Goal: Information Seeking & Learning: Learn about a topic

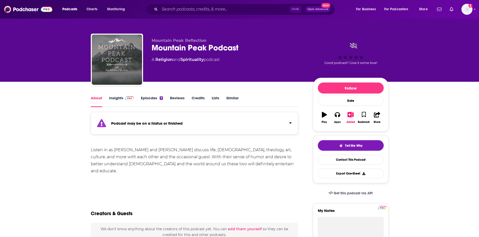
click at [146, 97] on link "Episodes 9" at bounding box center [152, 102] width 22 height 12
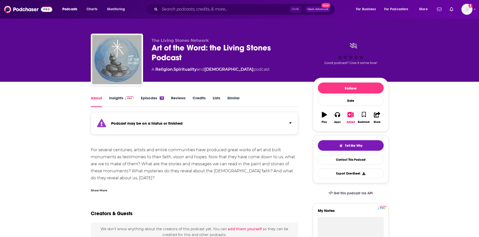
click at [120, 99] on link "Insights" at bounding box center [121, 102] width 25 height 12
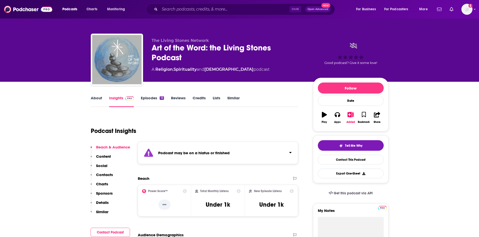
click at [141, 98] on link "Episodes 13" at bounding box center [152, 102] width 23 height 12
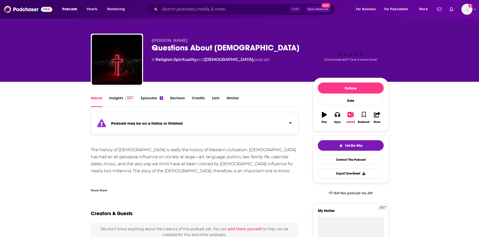
click at [121, 100] on link "Insights" at bounding box center [121, 102] width 25 height 12
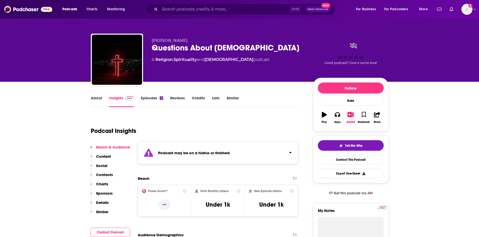
click at [143, 98] on link "Episodes 4" at bounding box center [152, 102] width 22 height 12
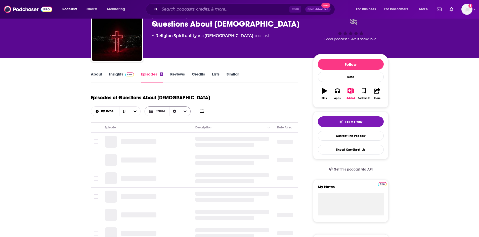
scroll to position [25, 0]
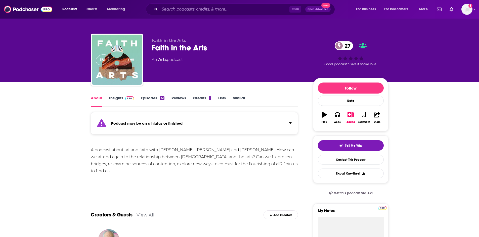
click at [160, 98] on div "32" at bounding box center [162, 98] width 5 height 4
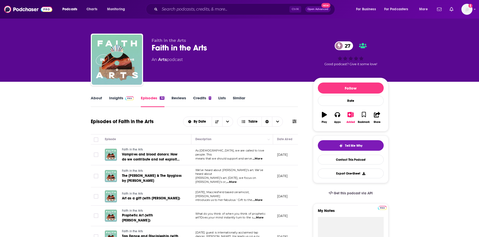
click at [101, 99] on link "About" at bounding box center [96, 102] width 11 height 12
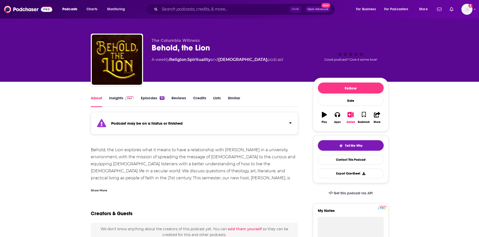
click at [156, 100] on link "Episodes 92" at bounding box center [152, 102] width 23 height 12
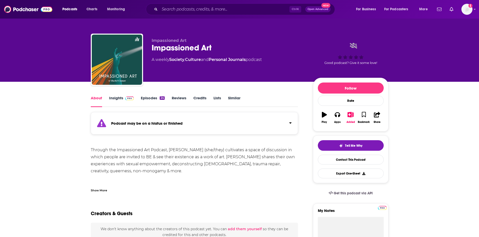
click at [151, 100] on link "Episodes 24" at bounding box center [153, 102] width 24 height 12
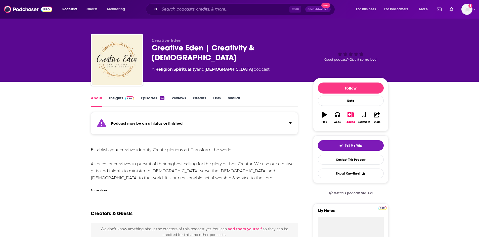
click at [147, 99] on link "Episodes 23" at bounding box center [152, 102] width 23 height 12
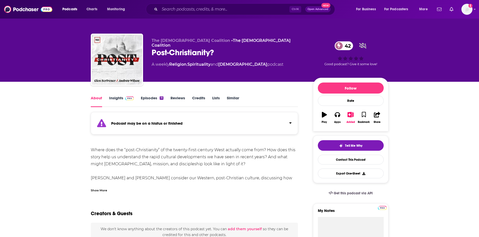
click at [158, 97] on link "Episodes 11" at bounding box center [152, 102] width 22 height 12
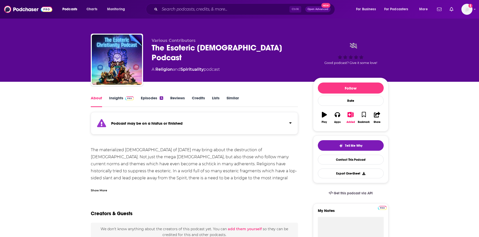
click at [150, 96] on link "Episodes 4" at bounding box center [152, 102] width 22 height 12
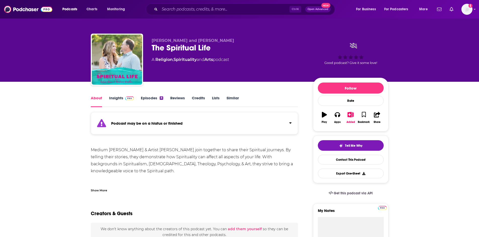
click at [154, 96] on link "Episodes 8" at bounding box center [152, 102] width 22 height 12
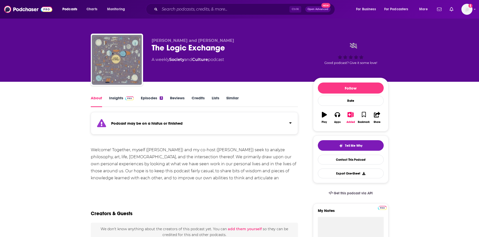
click at [156, 98] on link "Episodes 3" at bounding box center [152, 102] width 22 height 12
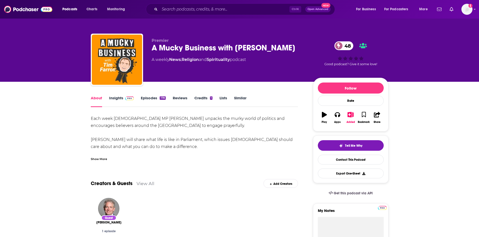
click at [95, 159] on div "Show More" at bounding box center [99, 158] width 16 height 5
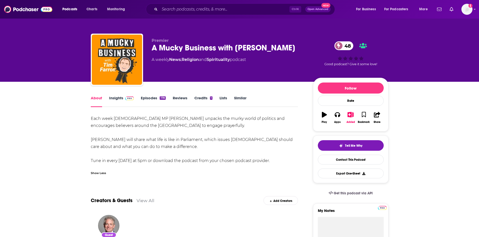
click at [150, 100] on link "Episodes 178" at bounding box center [153, 102] width 25 height 12
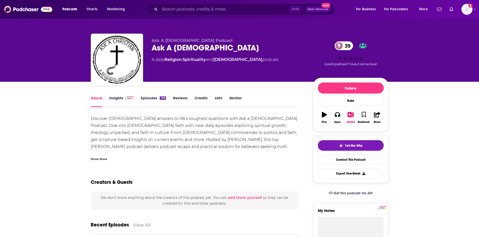
click at [93, 160] on div "Show More" at bounding box center [99, 158] width 16 height 5
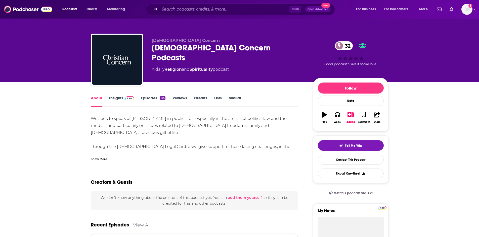
click at [102, 157] on div "Show More" at bounding box center [99, 158] width 16 height 5
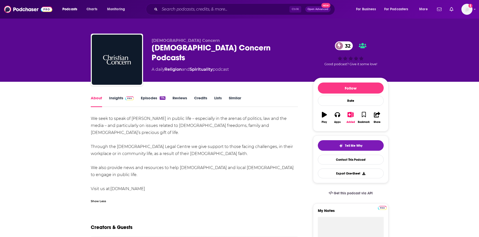
click at [118, 98] on link "Insights" at bounding box center [121, 102] width 25 height 12
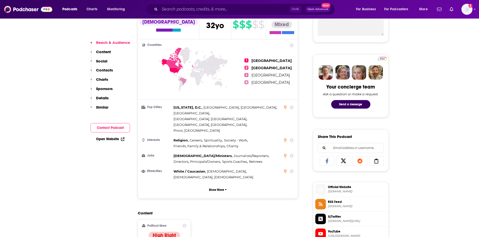
scroll to position [251, 0]
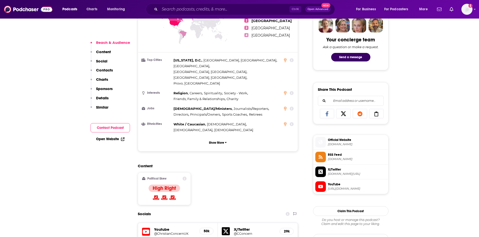
click at [106, 137] on link "Open Website" at bounding box center [110, 139] width 28 height 4
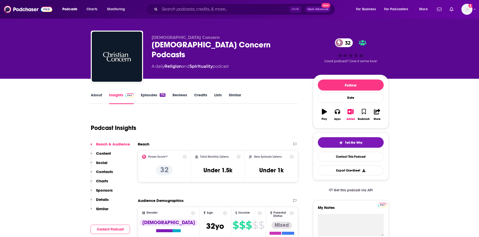
scroll to position [0, 0]
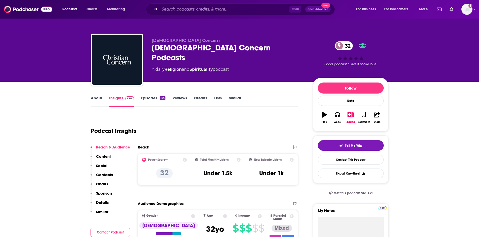
click at [98, 100] on link "About" at bounding box center [96, 102] width 11 height 12
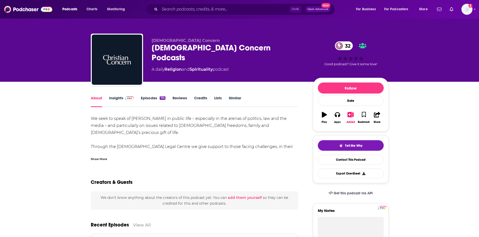
click at [97, 158] on div "Show More" at bounding box center [99, 158] width 16 height 5
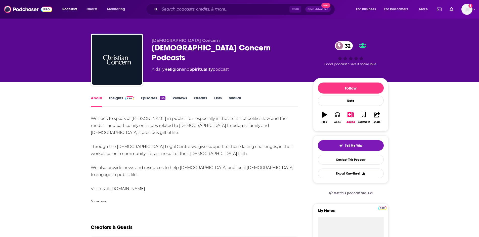
click at [336, 120] on button "Apps" at bounding box center [337, 118] width 13 height 18
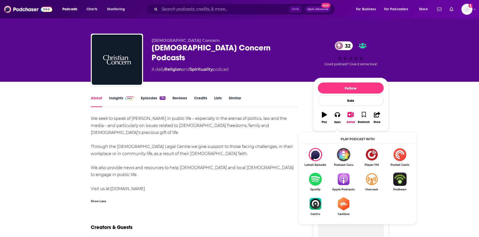
click at [342, 183] on img "Show Listen On dropdown" at bounding box center [343, 179] width 28 height 13
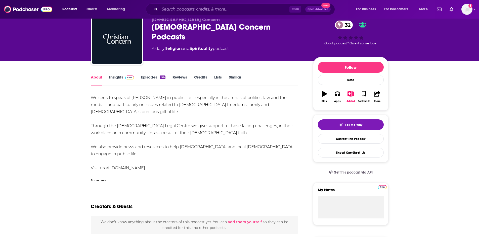
scroll to position [25, 0]
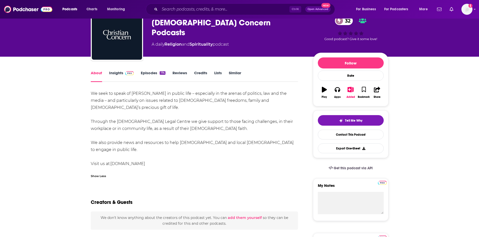
click at [113, 162] on link "www.christianconcern.com" at bounding box center [127, 164] width 35 height 5
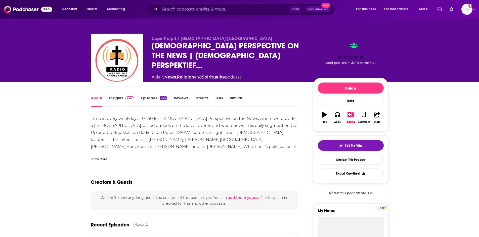
click at [95, 159] on div "Show More" at bounding box center [99, 158] width 16 height 5
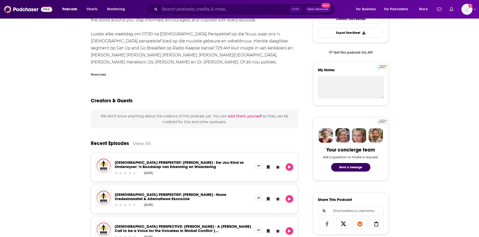
scroll to position [151, 0]
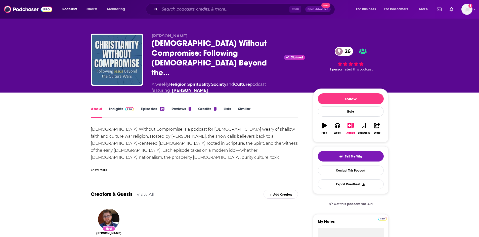
click at [99, 167] on div "Show More" at bounding box center [99, 169] width 16 height 5
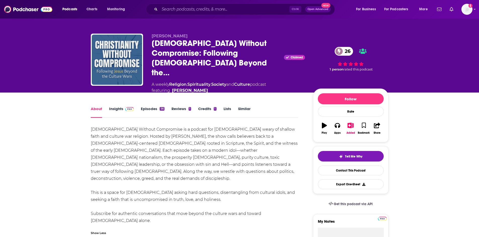
click at [121, 107] on link "Insights" at bounding box center [121, 113] width 25 height 12
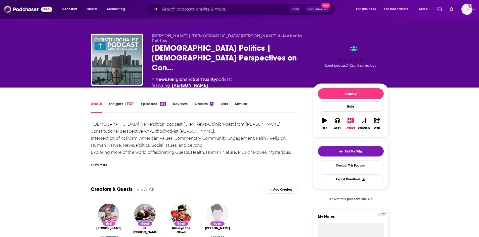
click at [97, 162] on div "Show More" at bounding box center [99, 164] width 16 height 5
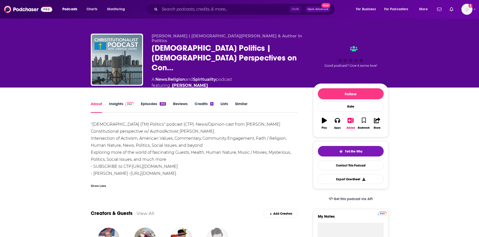
click at [114, 102] on link "Insights" at bounding box center [121, 107] width 25 height 12
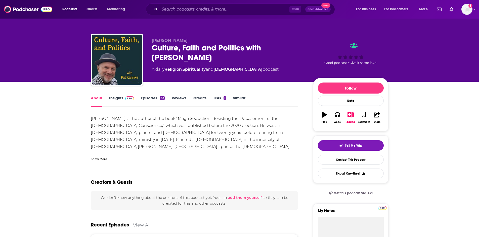
click at [96, 159] on div "Show More" at bounding box center [99, 158] width 16 height 5
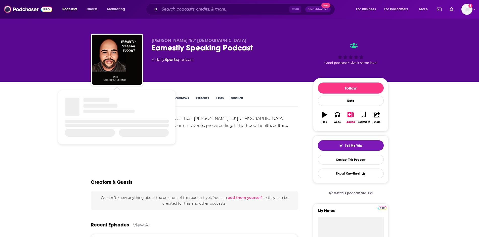
click at [263, 130] on div "The official podcast from blogger and podcast host Earnest ‘EJ' Christian discu…" at bounding box center [194, 125] width 207 height 21
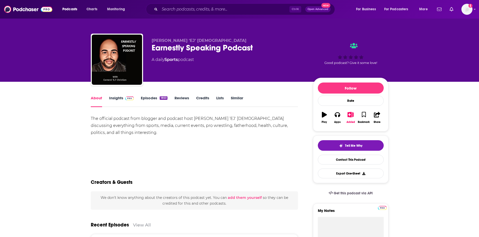
click at [114, 97] on link "Insights" at bounding box center [121, 102] width 25 height 12
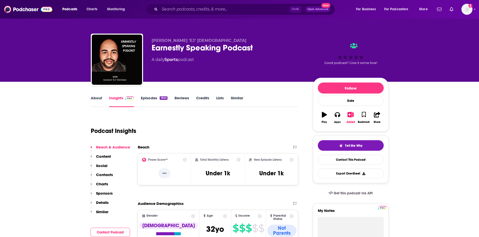
click at [150, 97] on link "Episodes 1850" at bounding box center [154, 102] width 26 height 12
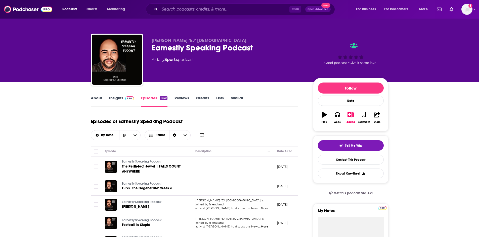
click at [99, 98] on link "About" at bounding box center [96, 102] width 11 height 12
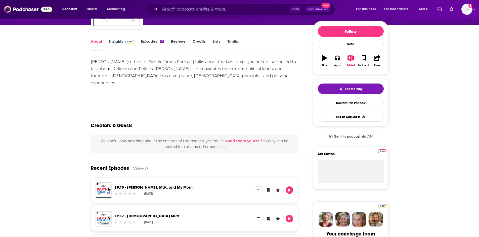
scroll to position [25, 0]
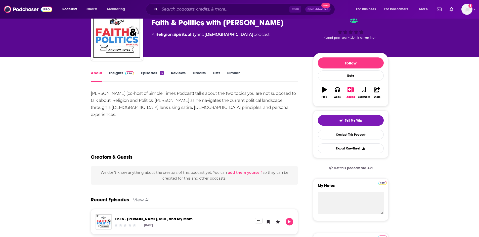
click at [116, 77] on link "Insights" at bounding box center [121, 77] width 25 height 12
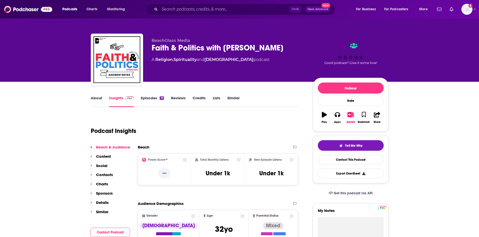
click at [150, 100] on link "Episodes 19" at bounding box center [152, 102] width 23 height 12
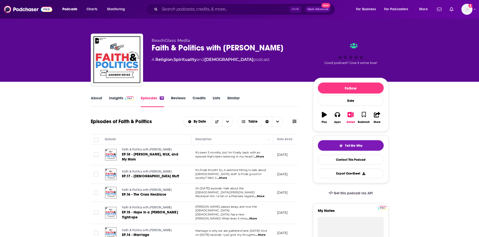
click at [95, 97] on link "About" at bounding box center [96, 102] width 11 height 12
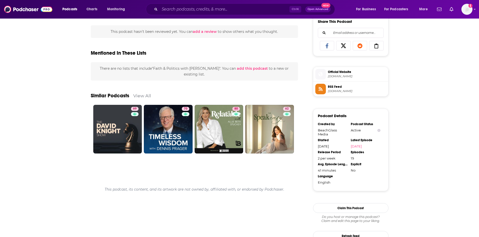
scroll to position [352, 0]
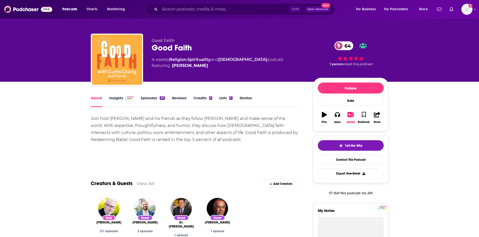
click at [119, 100] on link "Insights" at bounding box center [121, 102] width 25 height 12
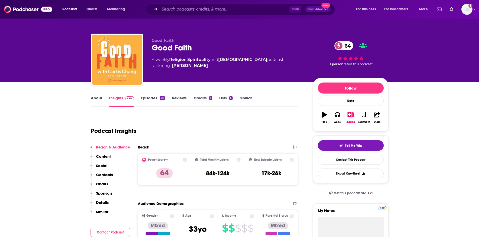
click at [98, 98] on link "About" at bounding box center [96, 102] width 11 height 12
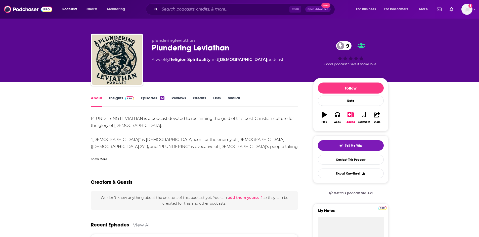
click at [110, 157] on div "Show More" at bounding box center [194, 157] width 207 height 9
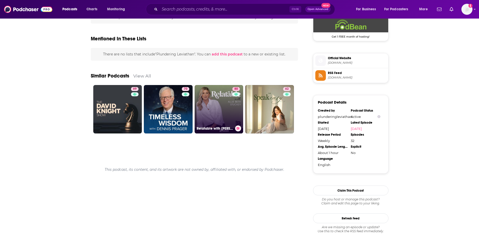
scroll to position [403, 0]
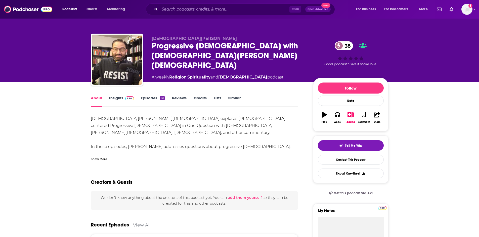
click at [95, 157] on div "Show More" at bounding box center [99, 158] width 16 height 5
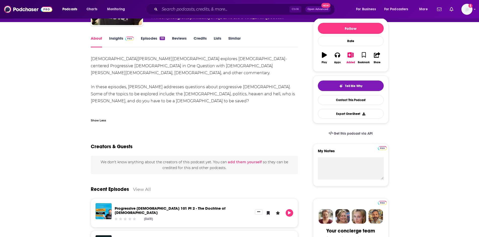
scroll to position [50, 0]
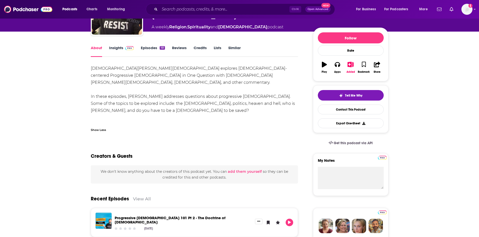
click at [122, 51] on link "Insights" at bounding box center [121, 51] width 25 height 12
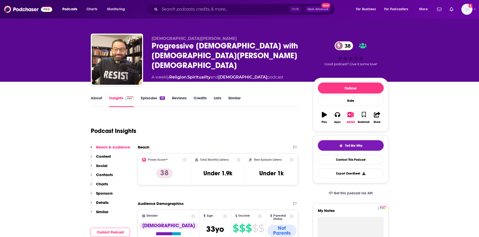
click at [95, 99] on link "About" at bounding box center [96, 102] width 11 height 12
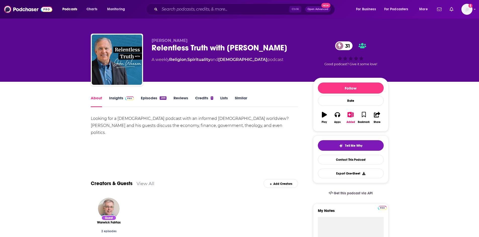
click at [114, 98] on link "Insights" at bounding box center [121, 102] width 25 height 12
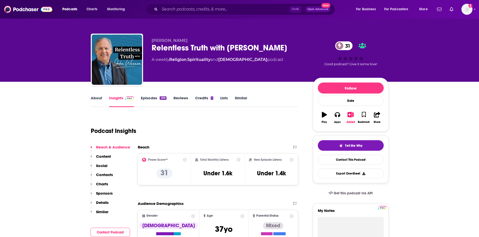
click at [96, 103] on link "About" at bounding box center [96, 102] width 11 height 12
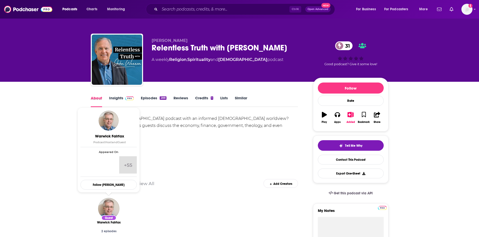
click at [105, 97] on div "About" at bounding box center [100, 102] width 18 height 12
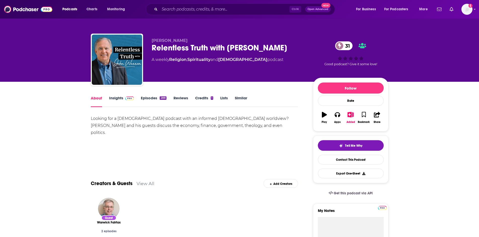
click at [108, 97] on div "About" at bounding box center [100, 102] width 18 height 12
click at [111, 97] on link "Insights" at bounding box center [121, 102] width 25 height 12
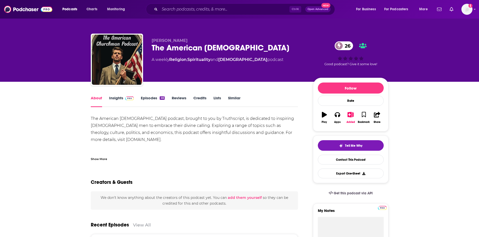
click at [120, 100] on link "Insights" at bounding box center [121, 102] width 25 height 12
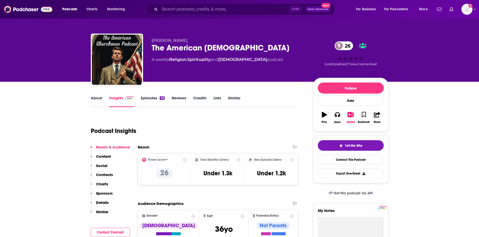
click at [150, 104] on link "Episodes 46" at bounding box center [153, 102] width 24 height 12
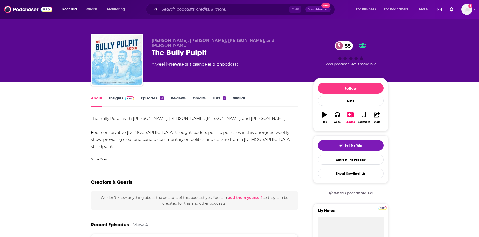
click at [95, 158] on div "Show More" at bounding box center [99, 158] width 16 height 5
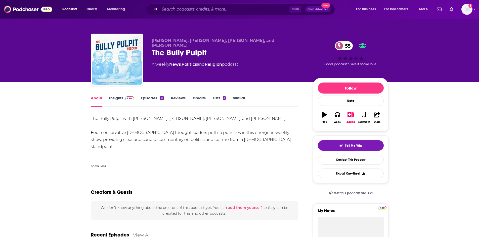
click at [117, 98] on link "Insights" at bounding box center [121, 102] width 25 height 12
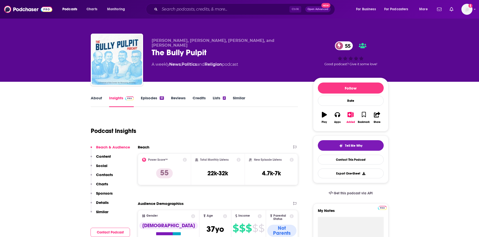
click at [147, 102] on link "Episodes 61" at bounding box center [152, 102] width 23 height 12
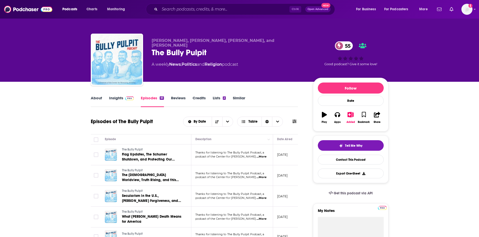
click at [96, 97] on link "About" at bounding box center [96, 102] width 11 height 12
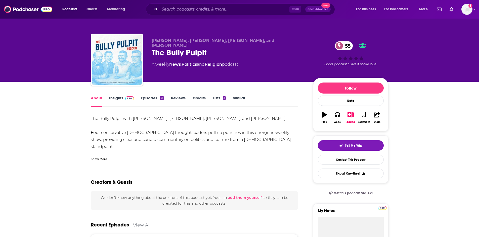
click at [118, 100] on link "Insights" at bounding box center [121, 102] width 25 height 12
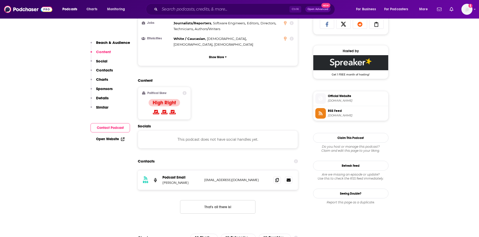
scroll to position [352, 0]
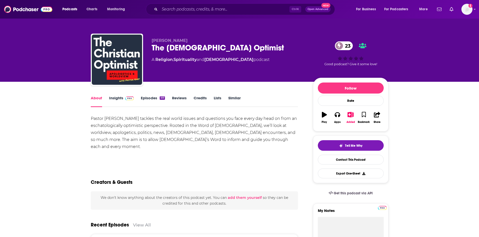
click at [118, 103] on link "Insights" at bounding box center [121, 102] width 25 height 12
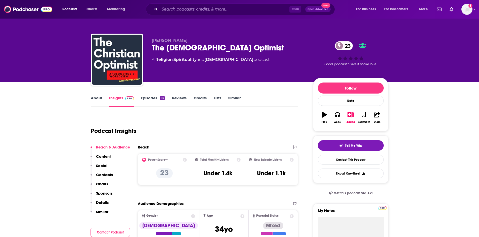
click at [92, 103] on link "About" at bounding box center [96, 102] width 11 height 12
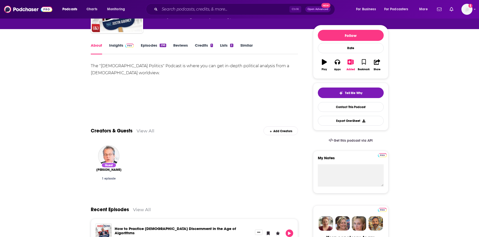
scroll to position [50, 0]
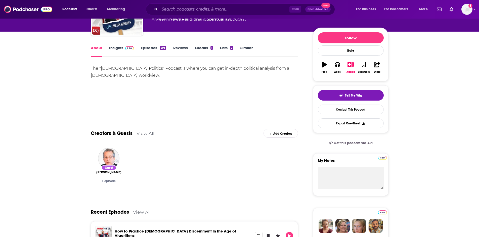
click at [115, 47] on link "Insights" at bounding box center [121, 51] width 25 height 12
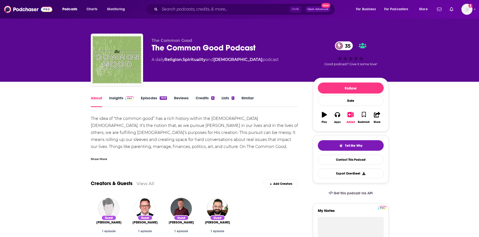
click at [102, 161] on div "Show More" at bounding box center [99, 158] width 16 height 5
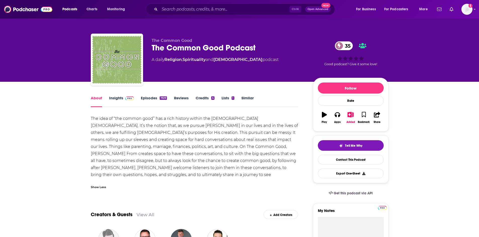
click at [123, 97] on span at bounding box center [128, 98] width 11 height 5
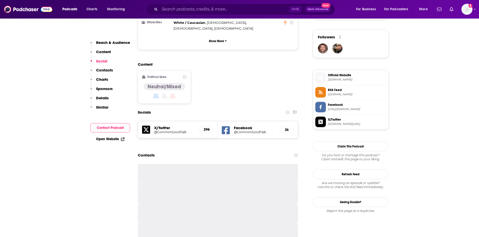
scroll to position [377, 0]
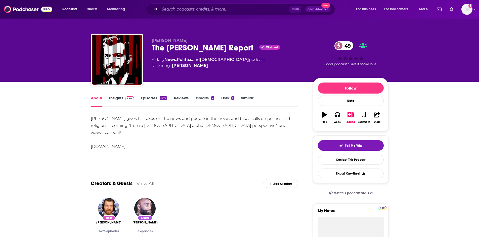
click at [120, 98] on link "Insights" at bounding box center [121, 102] width 25 height 12
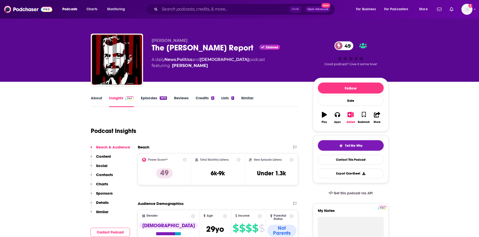
click at [156, 104] on link "Episodes 1675" at bounding box center [154, 102] width 26 height 12
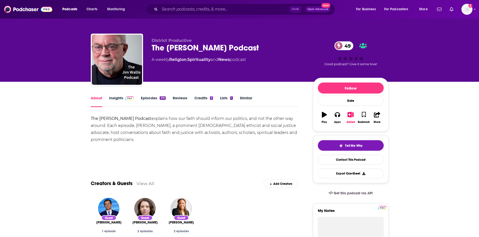
click at [115, 100] on link "Insights" at bounding box center [121, 102] width 25 height 12
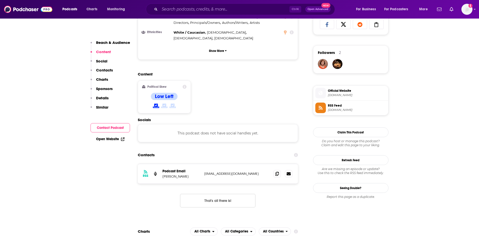
scroll to position [301, 0]
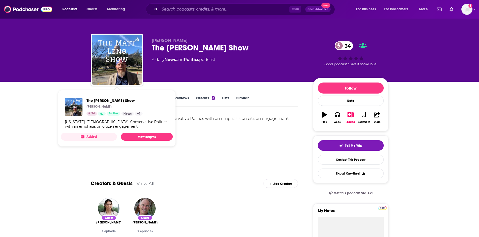
click at [230, 152] on div "[US_STATE], [DEMOGRAPHIC_DATA], Conservative Politics with an emphasis on citiz…" at bounding box center [194, 138] width 207 height 46
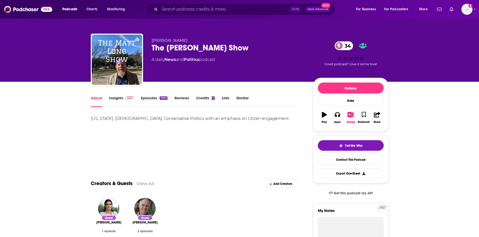
click at [114, 96] on link "Insights" at bounding box center [121, 102] width 25 height 12
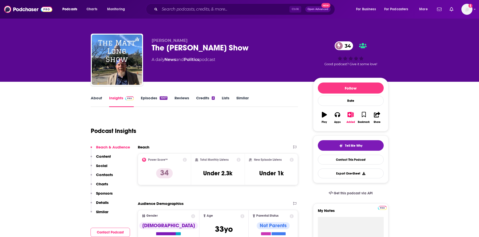
click at [97, 99] on link "About" at bounding box center [96, 102] width 11 height 12
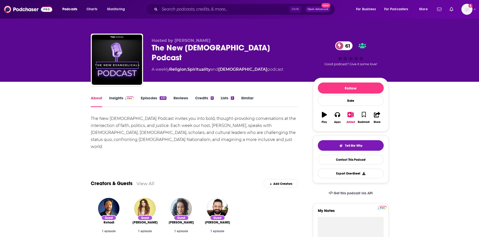
click at [115, 100] on link "Insights" at bounding box center [121, 102] width 25 height 12
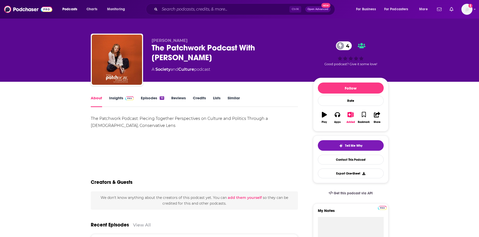
click at [116, 98] on link "Insights" at bounding box center [121, 102] width 25 height 12
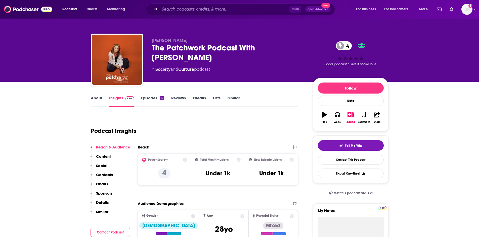
click at [93, 100] on link "About" at bounding box center [96, 102] width 11 height 12
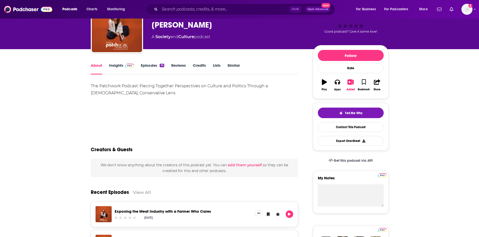
scroll to position [25, 0]
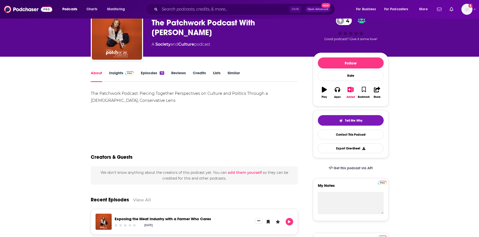
click at [116, 75] on link "Insights" at bounding box center [121, 77] width 25 height 12
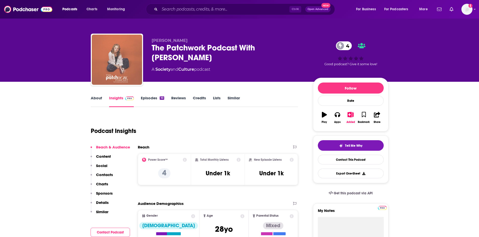
click at [112, 65] on img "The Patchwork Podcast With Maggie Wegner" at bounding box center [117, 60] width 50 height 50
click at [118, 73] on img "The Patchwork Podcast With Maggie Wegner" at bounding box center [117, 60] width 50 height 50
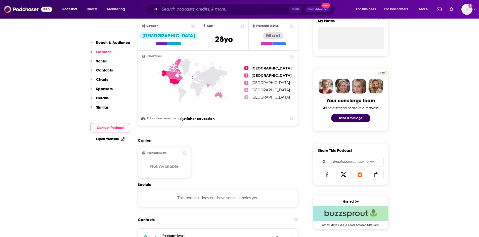
scroll to position [176, 0]
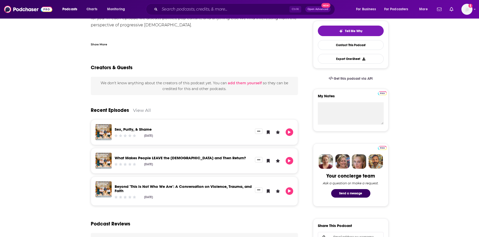
scroll to position [55, 0]
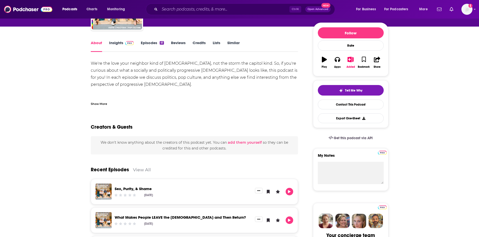
click at [149, 46] on link "Episodes 61" at bounding box center [152, 46] width 23 height 12
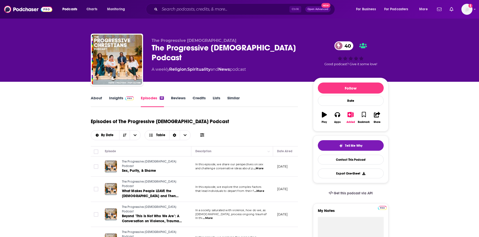
click at [115, 98] on link "Insights" at bounding box center [121, 102] width 25 height 12
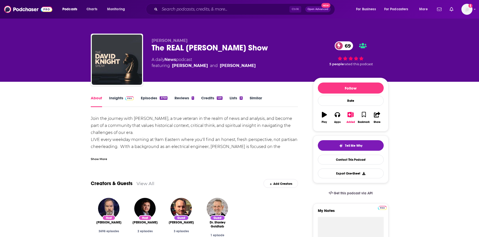
click at [97, 160] on div "Show More" at bounding box center [99, 158] width 16 height 5
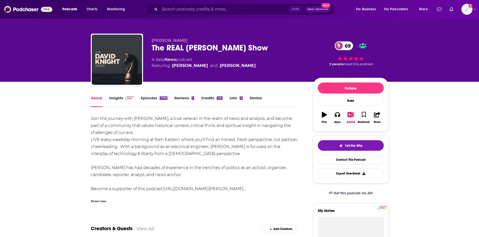
click at [118, 100] on link "Insights" at bounding box center [121, 102] width 25 height 12
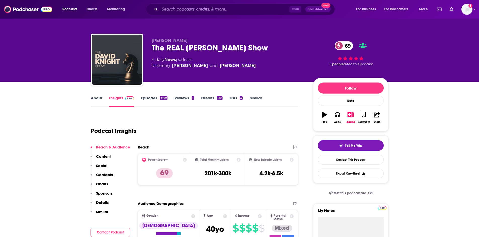
click at [92, 102] on link "About" at bounding box center [96, 102] width 11 height 12
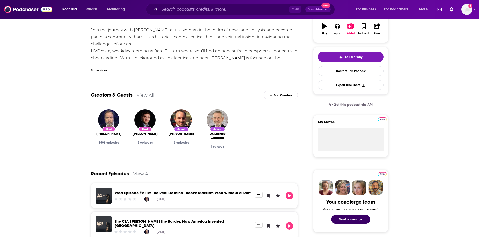
scroll to position [100, 0]
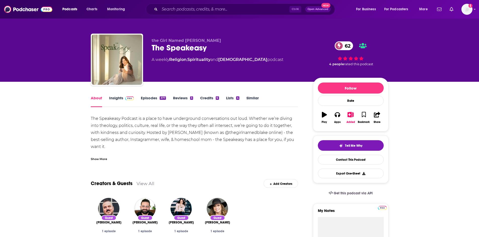
click at [115, 97] on link "Insights" at bounding box center [121, 102] width 25 height 12
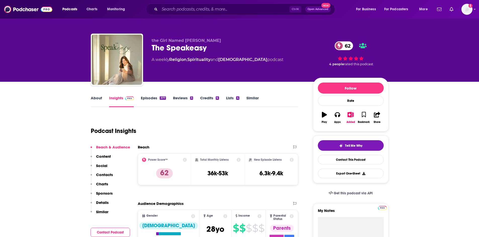
click at [96, 97] on link "About" at bounding box center [96, 102] width 11 height 12
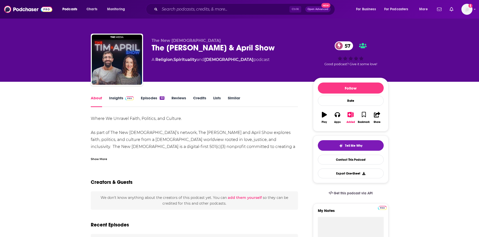
click at [94, 159] on div "Show More" at bounding box center [99, 158] width 16 height 5
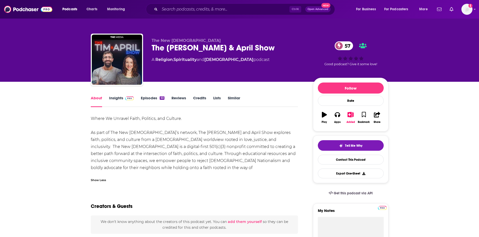
click at [118, 101] on link "Insights" at bounding box center [121, 102] width 25 height 12
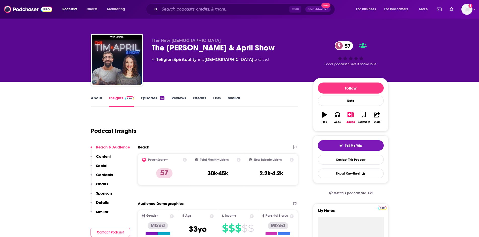
click at [101, 100] on link "About" at bounding box center [96, 102] width 11 height 12
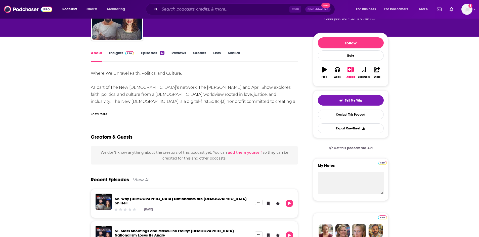
scroll to position [50, 0]
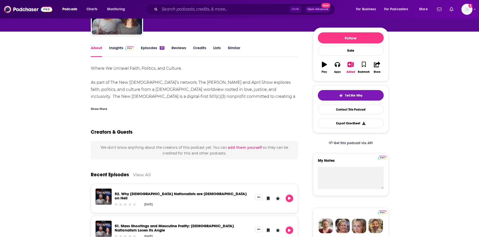
click at [103, 106] on div "Show More" at bounding box center [99, 108] width 16 height 5
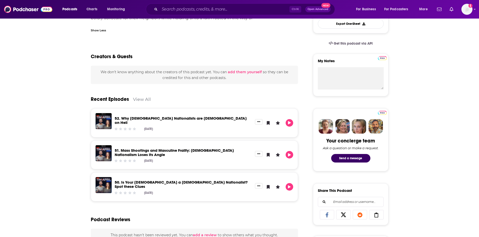
scroll to position [151, 0]
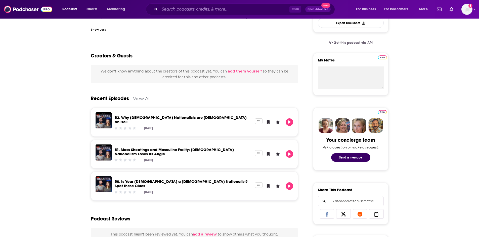
click at [138, 95] on div "Recent Episodes View All" at bounding box center [194, 95] width 207 height 24
click at [143, 97] on link "View All" at bounding box center [142, 98] width 18 height 5
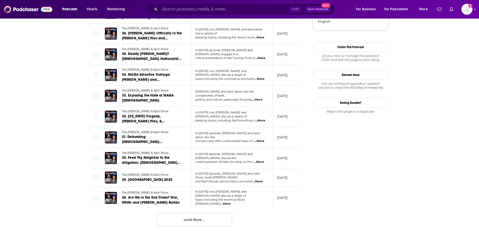
scroll to position [477, 0]
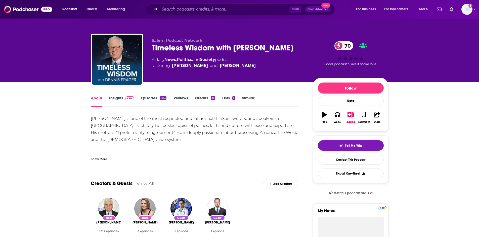
click at [118, 103] on link "Insights" at bounding box center [121, 102] width 25 height 12
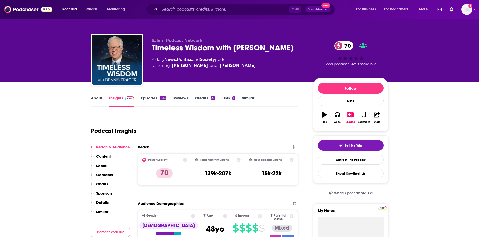
click at [98, 103] on link "About" at bounding box center [96, 102] width 11 height 12
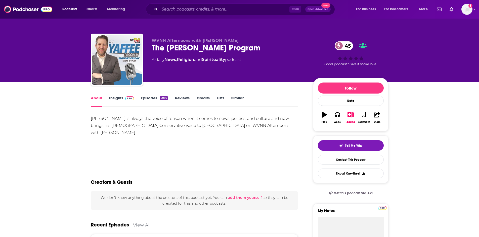
click at [115, 97] on link "Insights" at bounding box center [121, 102] width 25 height 12
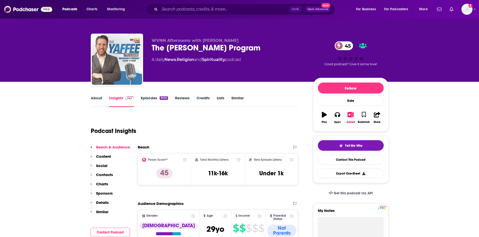
click at [96, 95] on div "About Insights Episodes 9030 Reviews Credits Lists Similar" at bounding box center [194, 101] width 207 height 12
click at [96, 101] on link "About" at bounding box center [96, 102] width 11 height 12
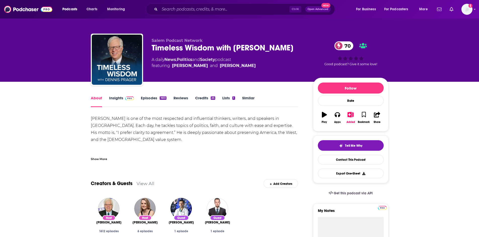
click at [103, 160] on div "Show More" at bounding box center [99, 158] width 16 height 5
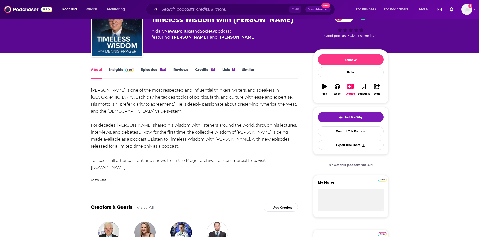
scroll to position [25, 0]
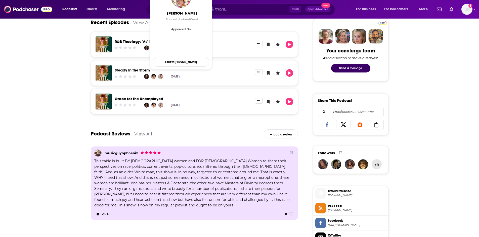
scroll to position [251, 0]
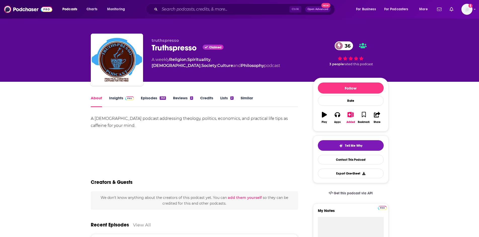
click at [112, 103] on link "Insights" at bounding box center [121, 102] width 25 height 12
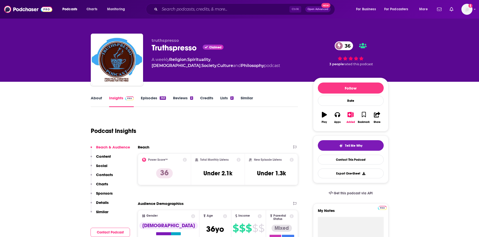
click at [98, 97] on link "About" at bounding box center [96, 102] width 11 height 12
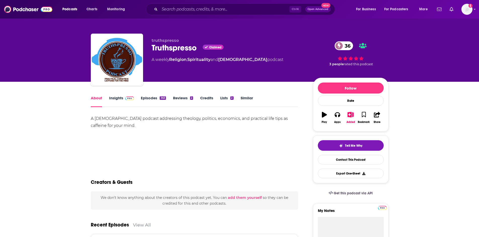
click at [120, 99] on link "Insights" at bounding box center [121, 102] width 25 height 12
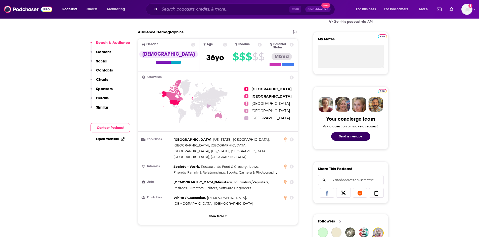
scroll to position [276, 0]
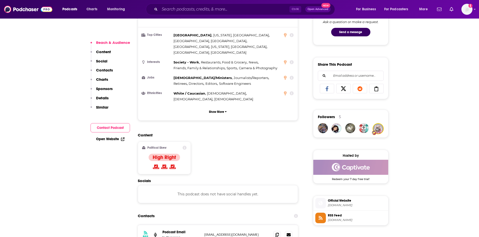
click at [115, 140] on link "Open Website" at bounding box center [110, 139] width 28 height 4
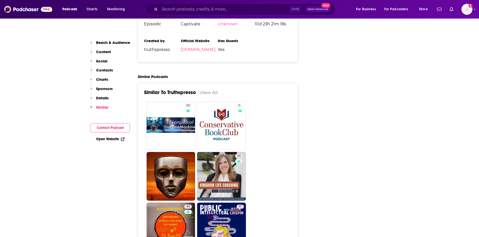
scroll to position [703, 0]
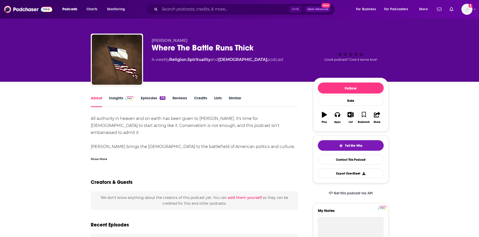
click at [98, 157] on div "Show More" at bounding box center [99, 158] width 16 height 5
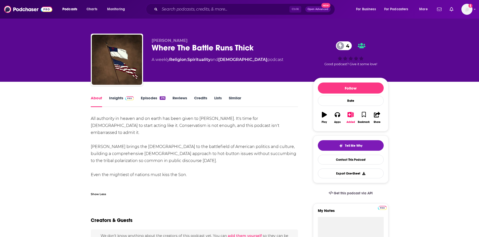
click at [121, 100] on link "Insights" at bounding box center [121, 102] width 25 height 12
